Goal: Information Seeking & Learning: Learn about a topic

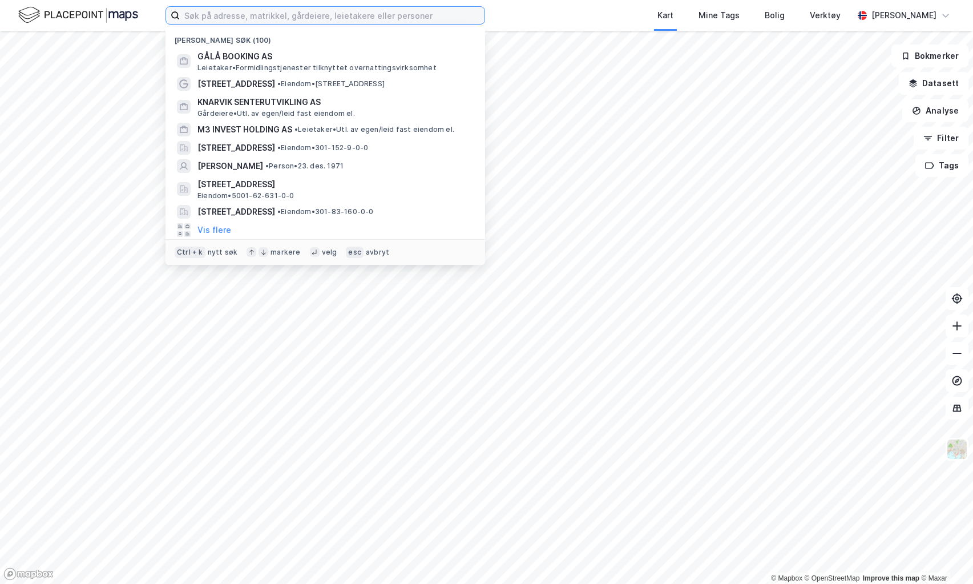
click at [269, 17] on input at bounding box center [332, 15] width 305 height 17
type input "gålå"
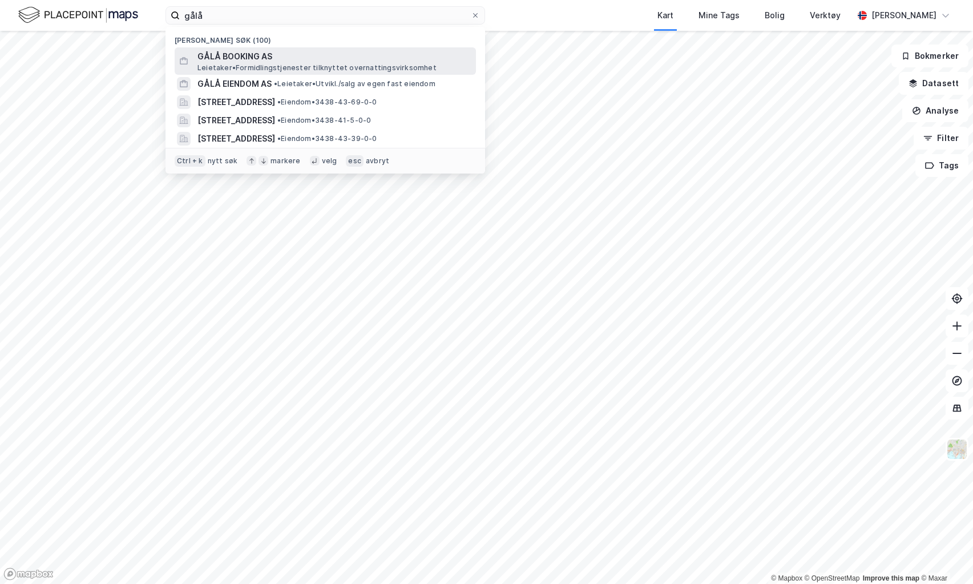
click at [266, 54] on span "GÅLÅ BOOKING AS" at bounding box center [334, 57] width 274 height 14
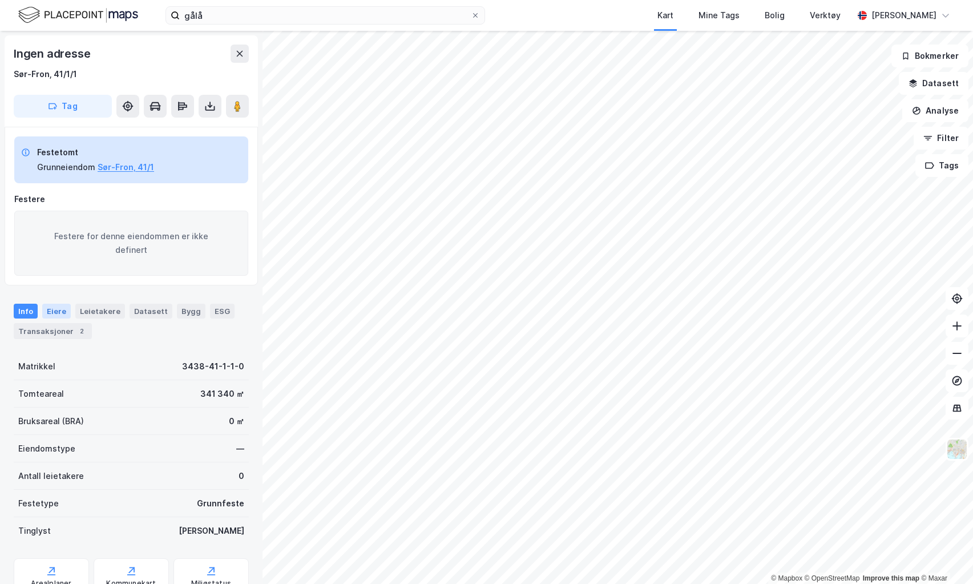
click at [56, 314] on div "Eiere" at bounding box center [56, 311] width 29 height 15
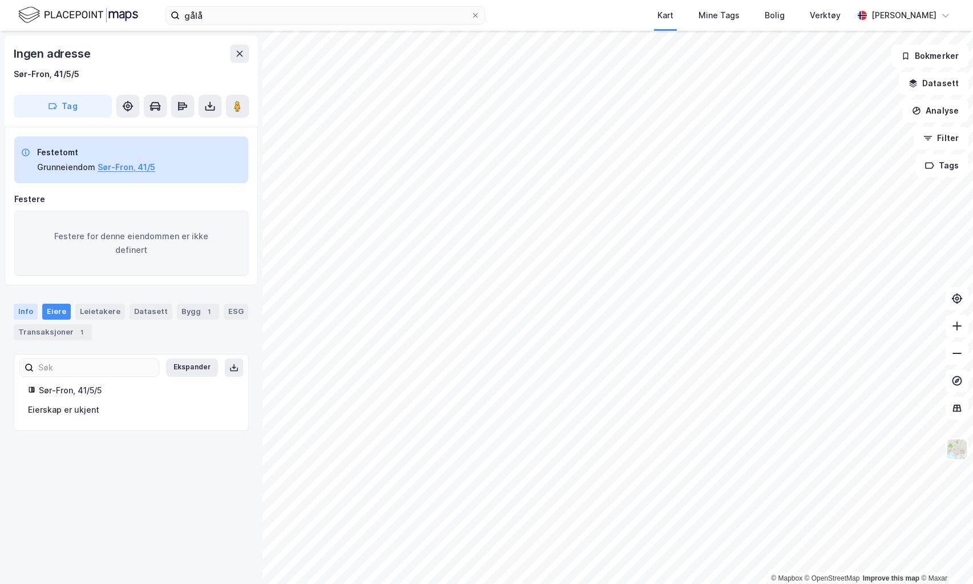
click at [32, 311] on div "Info" at bounding box center [26, 312] width 24 height 16
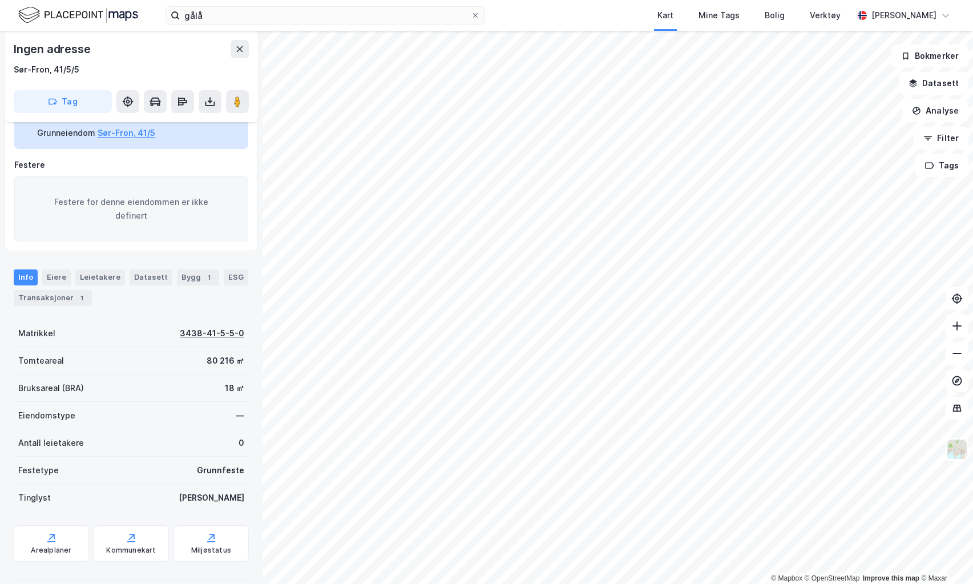
scroll to position [49, 0]
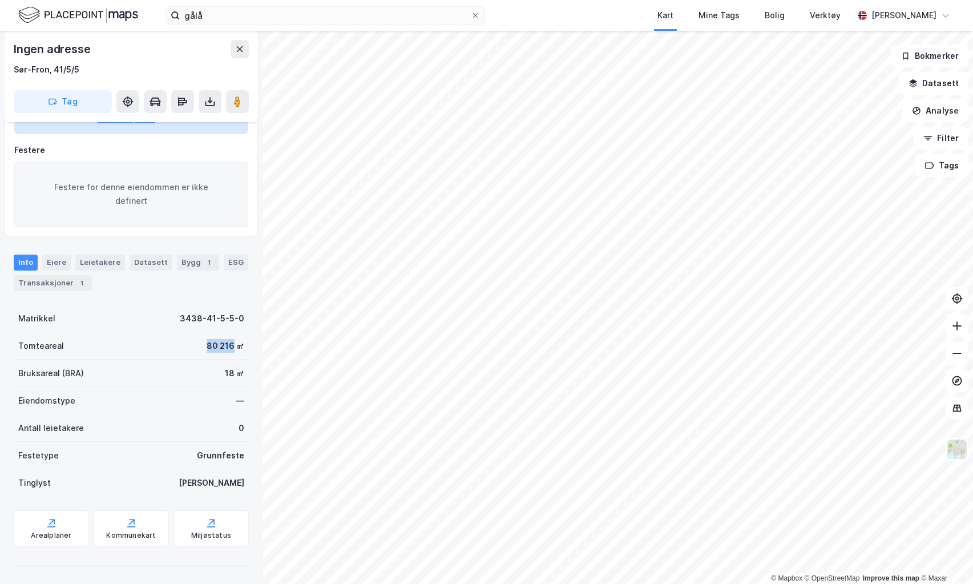
drag, startPoint x: 224, startPoint y: 343, endPoint x: 194, endPoint y: 345, distance: 30.3
click at [194, 345] on div "Tomteareal 80 216 ㎡" at bounding box center [131, 345] width 235 height 27
click at [179, 345] on div "Tomteareal 80 216 ㎡" at bounding box center [131, 345] width 235 height 27
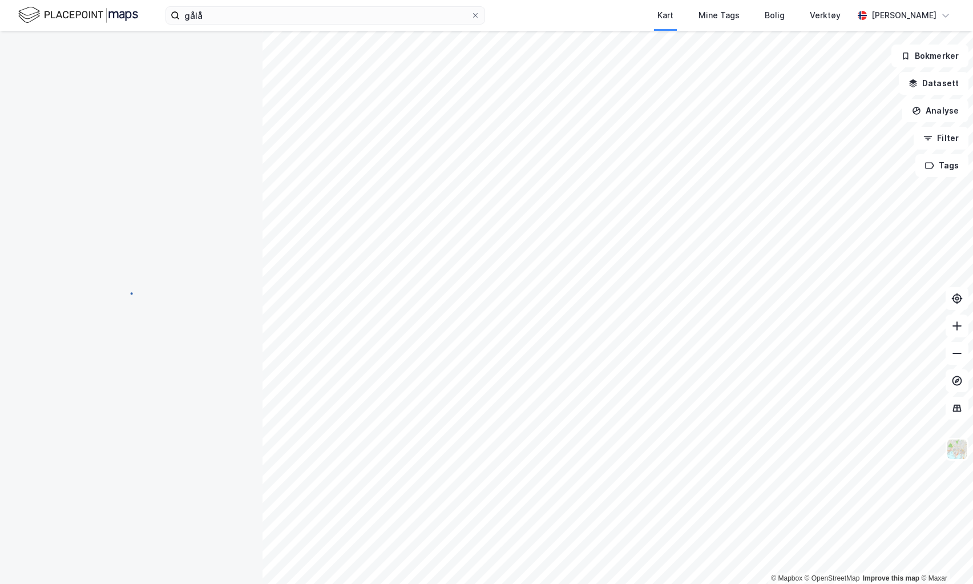
scroll to position [48, 0]
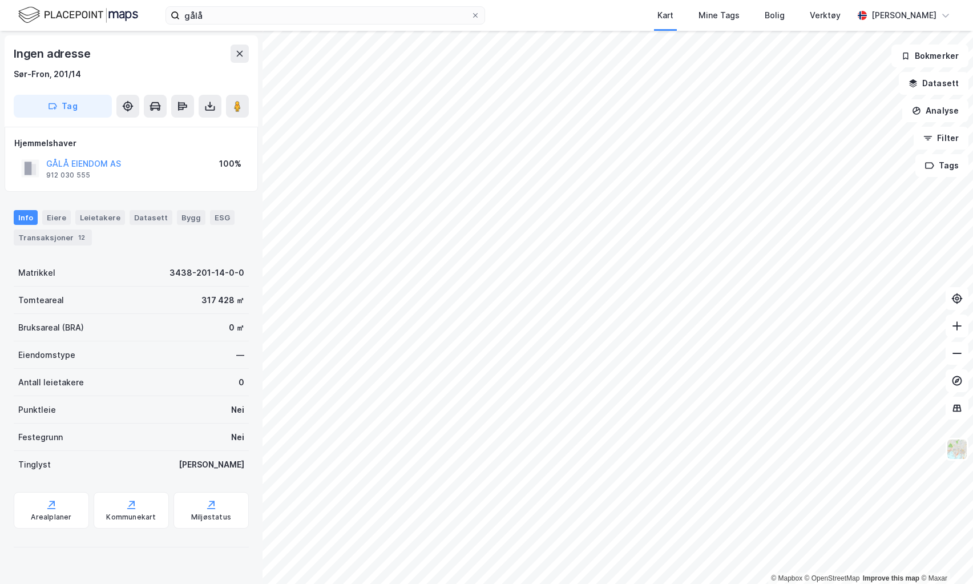
click at [260, 304] on div "© Mapbox © OpenStreetMap Improve this map © Maxar Ingen adresse [GEOGRAPHIC_DAT…" at bounding box center [486, 307] width 973 height 553
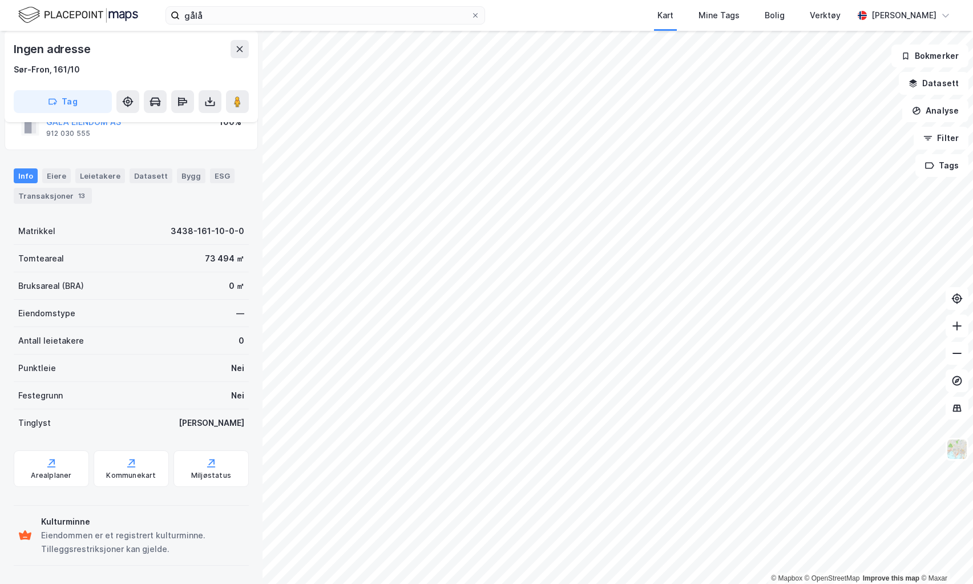
scroll to position [38, 0]
